Goal: Information Seeking & Learning: Learn about a topic

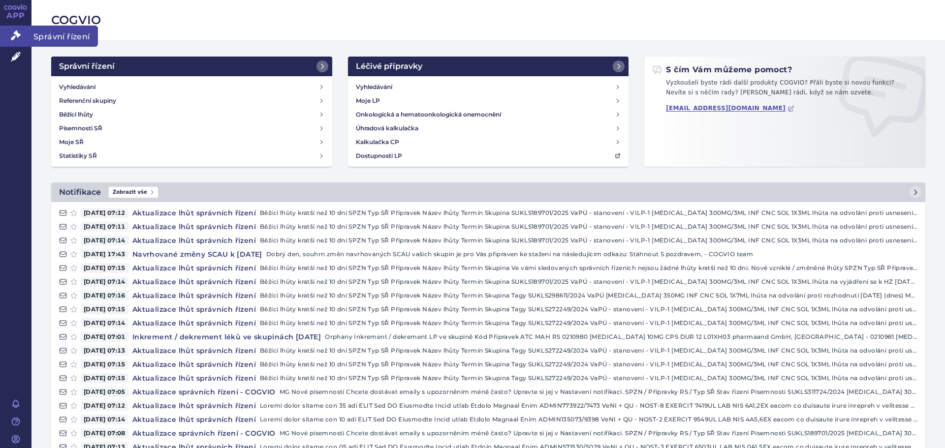
click at [21, 30] on link "Správní řízení" at bounding box center [15, 36] width 31 height 21
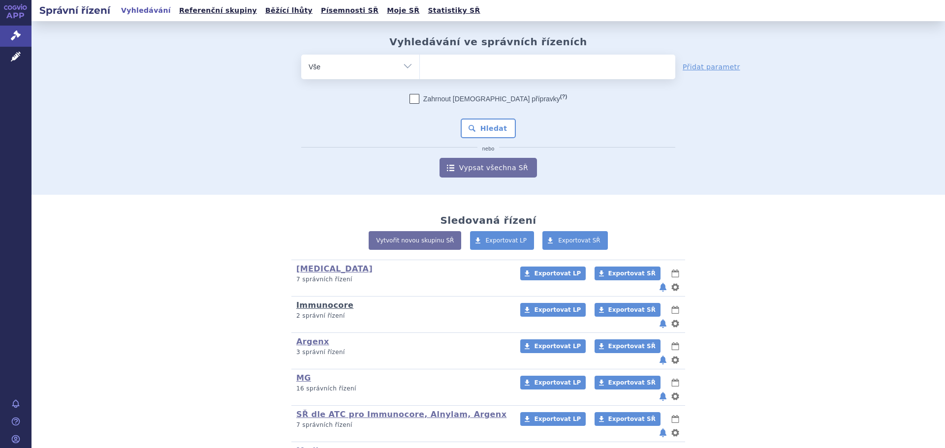
click at [327, 301] on link "Immunocore" at bounding box center [324, 305] width 57 height 9
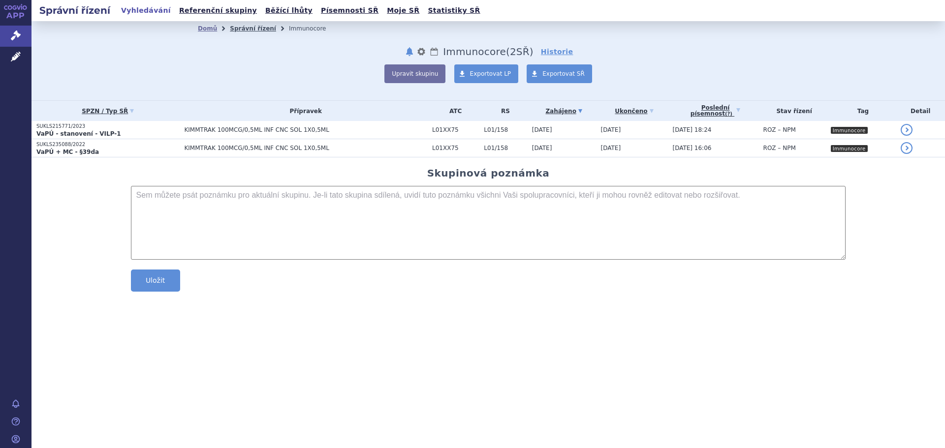
click at [252, 30] on link "Správní řízení" at bounding box center [253, 28] width 46 height 7
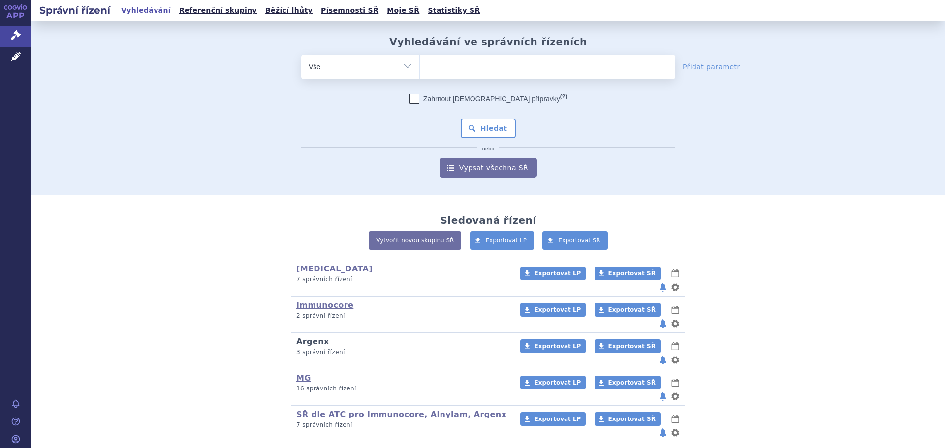
click at [309, 337] on link "Argenx" at bounding box center [312, 341] width 33 height 9
